Goal: Find specific page/section: Find specific page/section

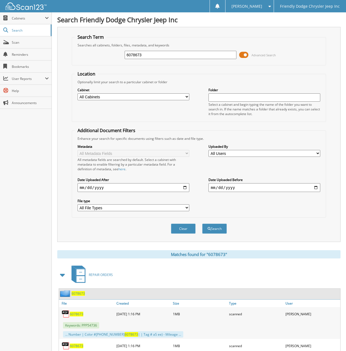
drag, startPoint x: 143, startPoint y: 55, endPoint x: 77, endPoint y: 55, distance: 66.7
click at [92, 55] on div "6078673 Advanced Search" at bounding box center [199, 54] width 249 height 15
type input "6078667"
click at [202, 223] on button "Search" at bounding box center [214, 228] width 25 height 10
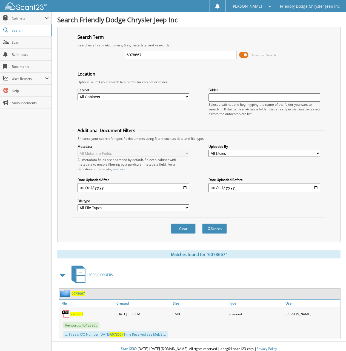
click at [77, 313] on span "6078667" at bounding box center [76, 313] width 13 height 5
click at [22, 177] on div "Close Cabinets My Company Email Addresses Search Scan" at bounding box center [26, 181] width 52 height 338
click at [154, 57] on input "6078667" at bounding box center [181, 55] width 112 height 8
type input "6078662"
click at [202, 223] on button "Search" at bounding box center [214, 228] width 25 height 10
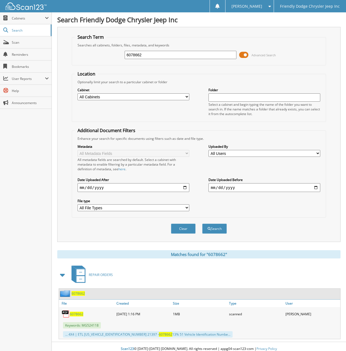
click at [72, 314] on span "6078662" at bounding box center [76, 313] width 13 height 5
click at [29, 177] on div "Close Cabinets My Company Email Addresses Search Scan" at bounding box center [26, 181] width 52 height 338
drag, startPoint x: 144, startPoint y: 54, endPoint x: 97, endPoint y: 60, distance: 47.7
click at [97, 59] on div "6078662 Advanced Search" at bounding box center [199, 54] width 249 height 15
type input "6078589"
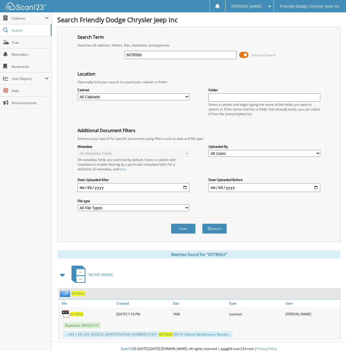
click at [202, 223] on button "Search" at bounding box center [214, 228] width 25 height 10
click at [73, 313] on span "6078589" at bounding box center [76, 313] width 13 height 5
drag, startPoint x: 149, startPoint y: 54, endPoint x: 86, endPoint y: 55, distance: 62.3
click at [86, 55] on div "6078589 Advanced Search" at bounding box center [199, 54] width 249 height 15
type input "6078570"
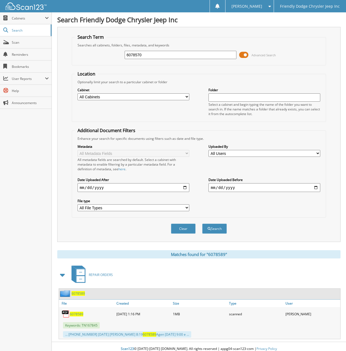
click at [202, 223] on button "Search" at bounding box center [214, 228] width 25 height 10
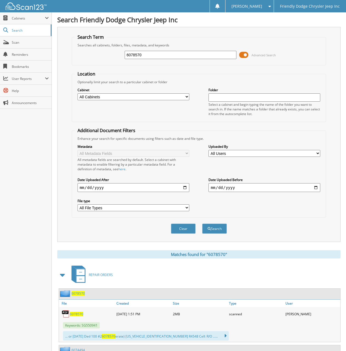
click at [77, 314] on span "6078570" at bounding box center [76, 313] width 13 height 5
click at [23, 193] on div "Close Cabinets My Company Email Addresses Search Scan" at bounding box center [26, 181] width 52 height 338
drag, startPoint x: 147, startPoint y: 55, endPoint x: 47, endPoint y: 59, distance: 100.5
click at [47, 59] on body "Ryan S. Settings Logout Friendly Dodge Chrysler Jeep Inc Close Cabinets My Comp…" at bounding box center [173, 273] width 346 height 546
type input "6077572"
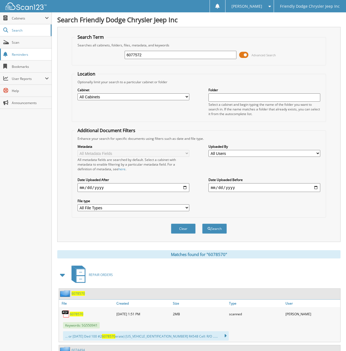
click at [202, 223] on button "Search" at bounding box center [214, 228] width 25 height 10
click at [76, 315] on span "6077572" at bounding box center [76, 313] width 13 height 5
click at [74, 313] on span "6077572" at bounding box center [76, 313] width 13 height 5
click at [25, 206] on div "Close Cabinets My Company Email Addresses Search Scan" at bounding box center [26, 181] width 52 height 338
